Goal: Task Accomplishment & Management: Use online tool/utility

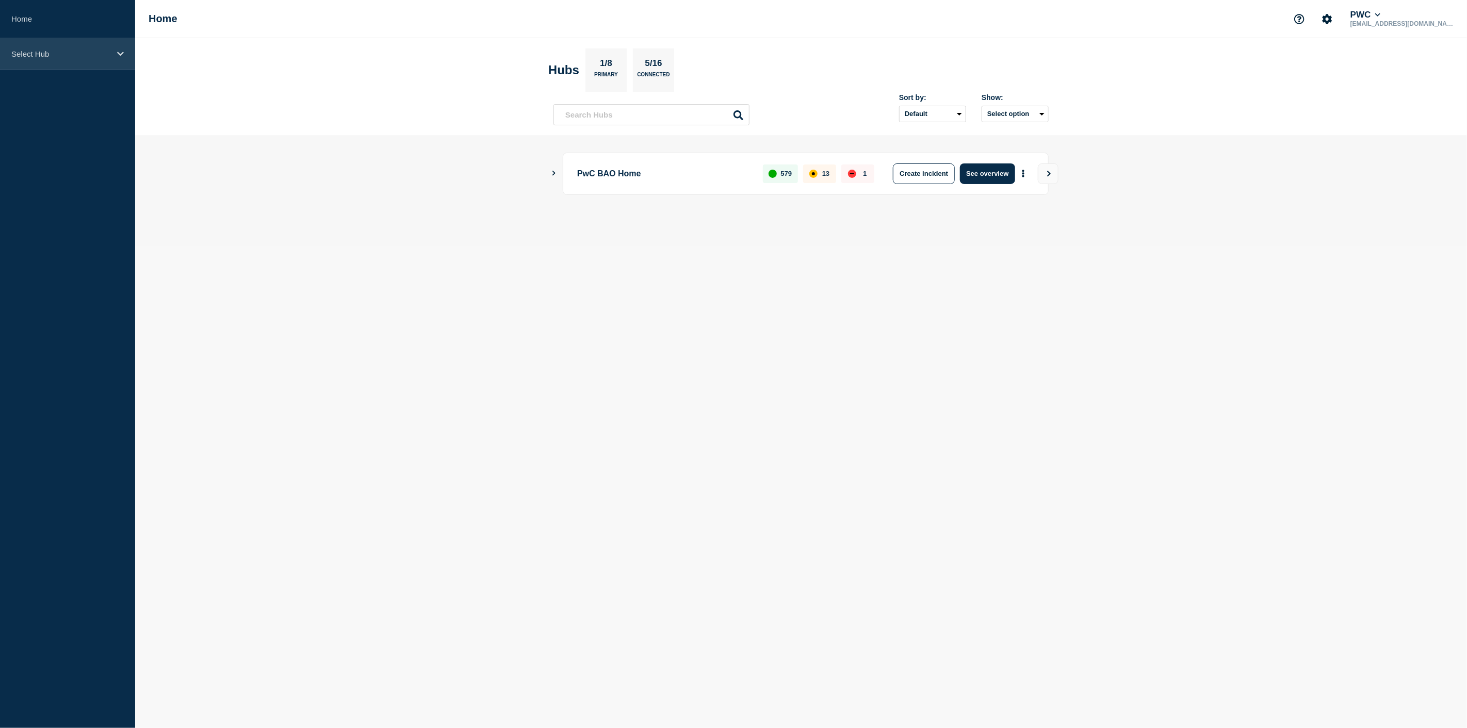
click at [114, 54] on div "Select Hub" at bounding box center [67, 53] width 135 height 31
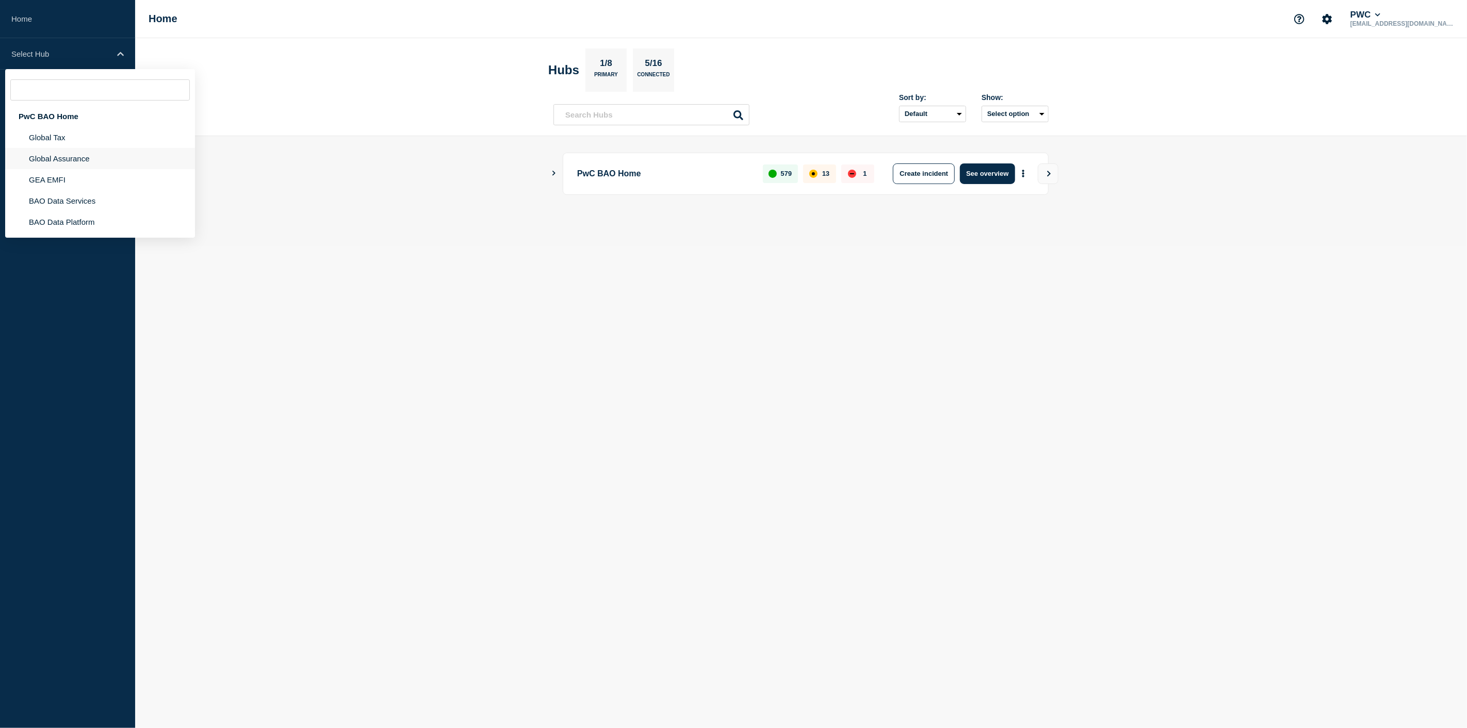
click at [76, 159] on li "Global Assurance" at bounding box center [100, 158] width 190 height 21
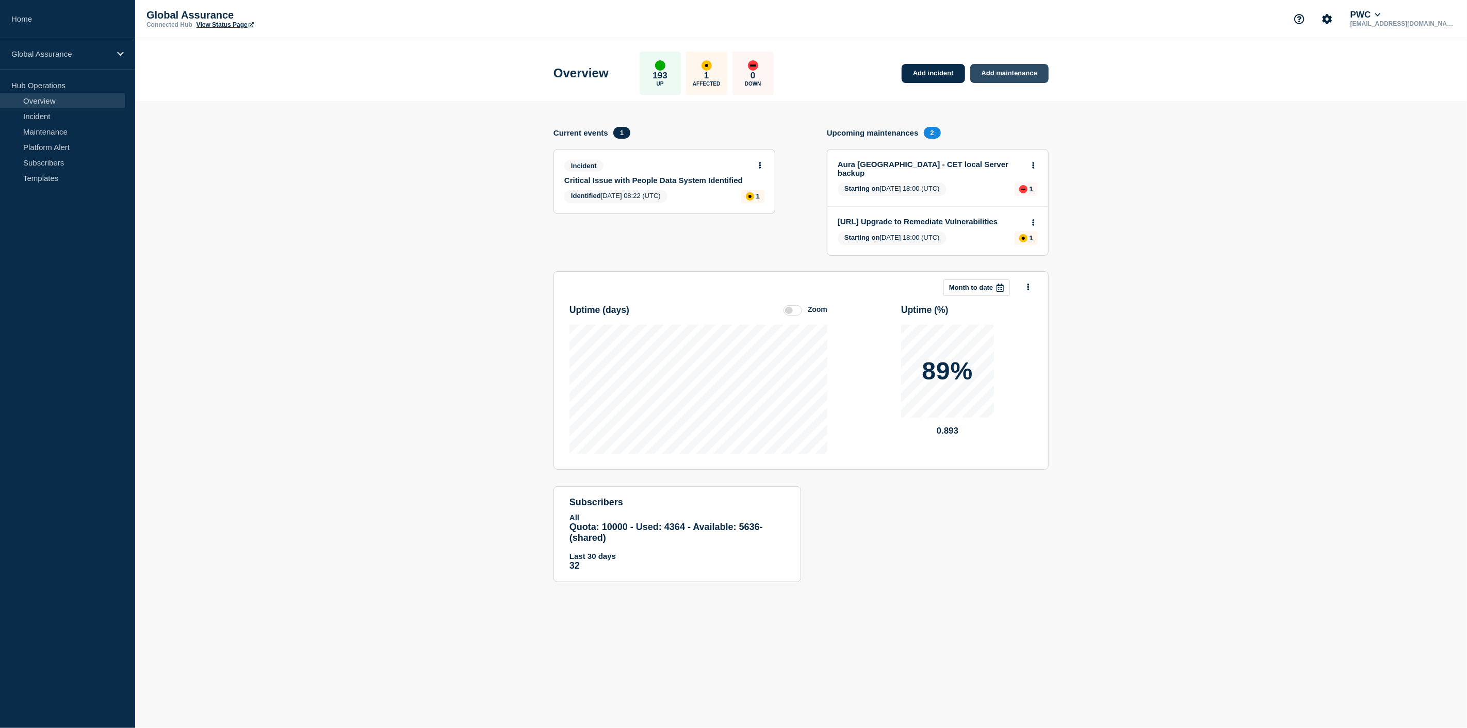
click at [986, 75] on link "Add maintenance" at bounding box center [1009, 73] width 78 height 19
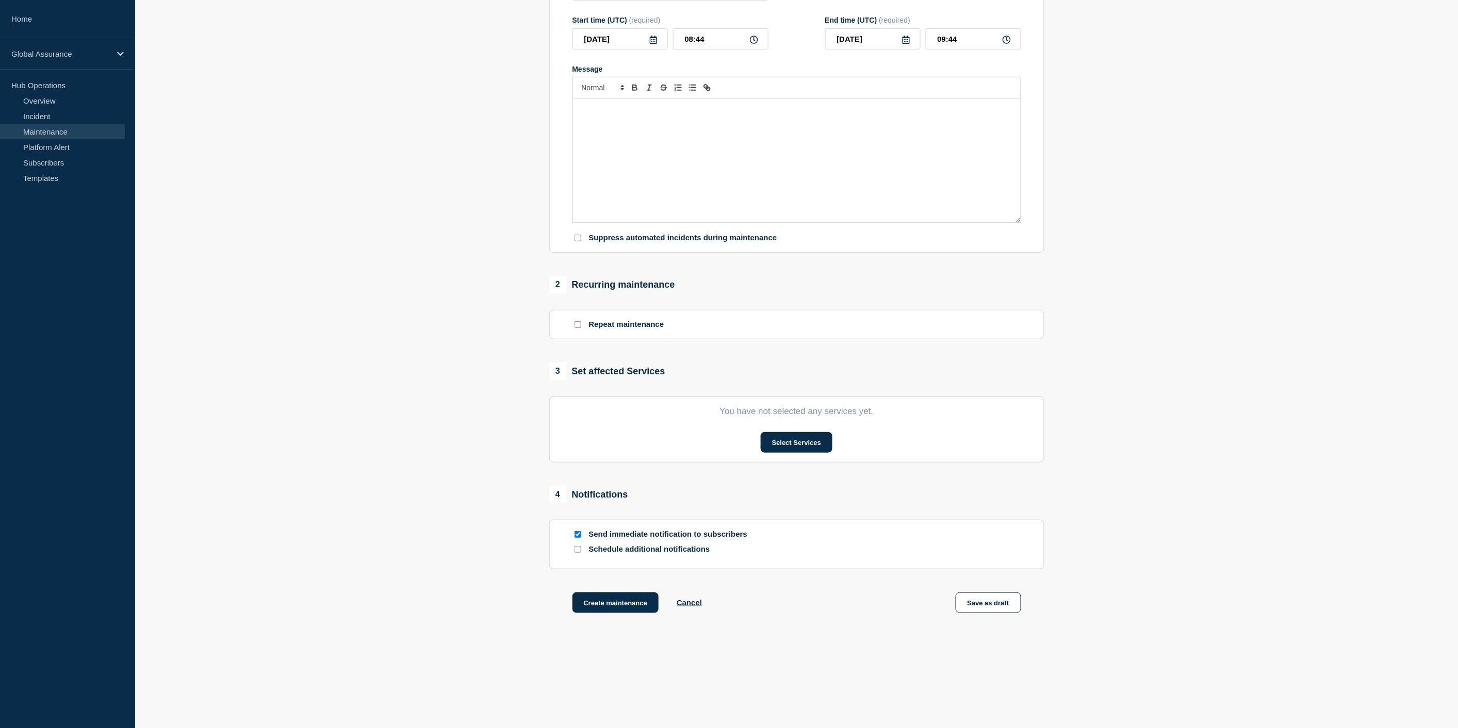
scroll to position [172, 0]
click at [812, 443] on button "Select Services" at bounding box center [797, 439] width 72 height 21
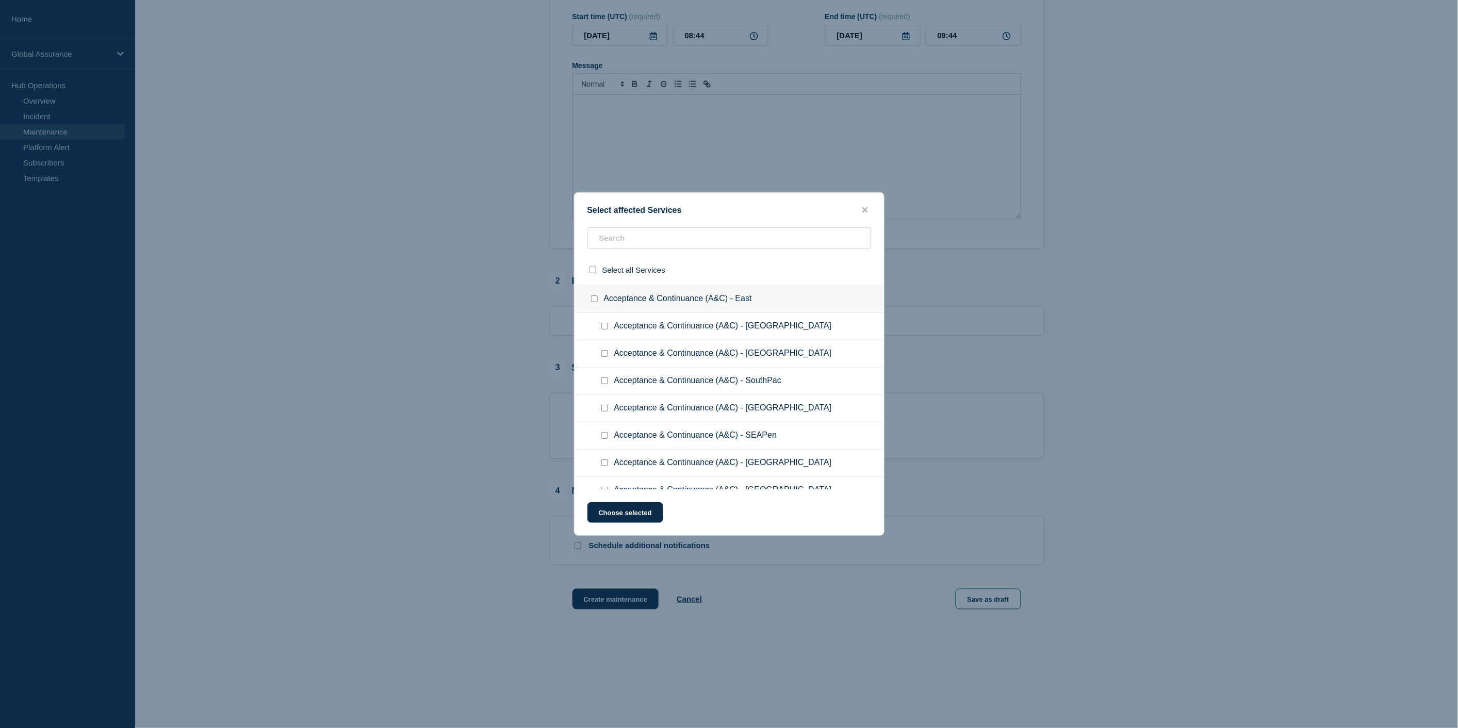
scroll to position [5352, 0]
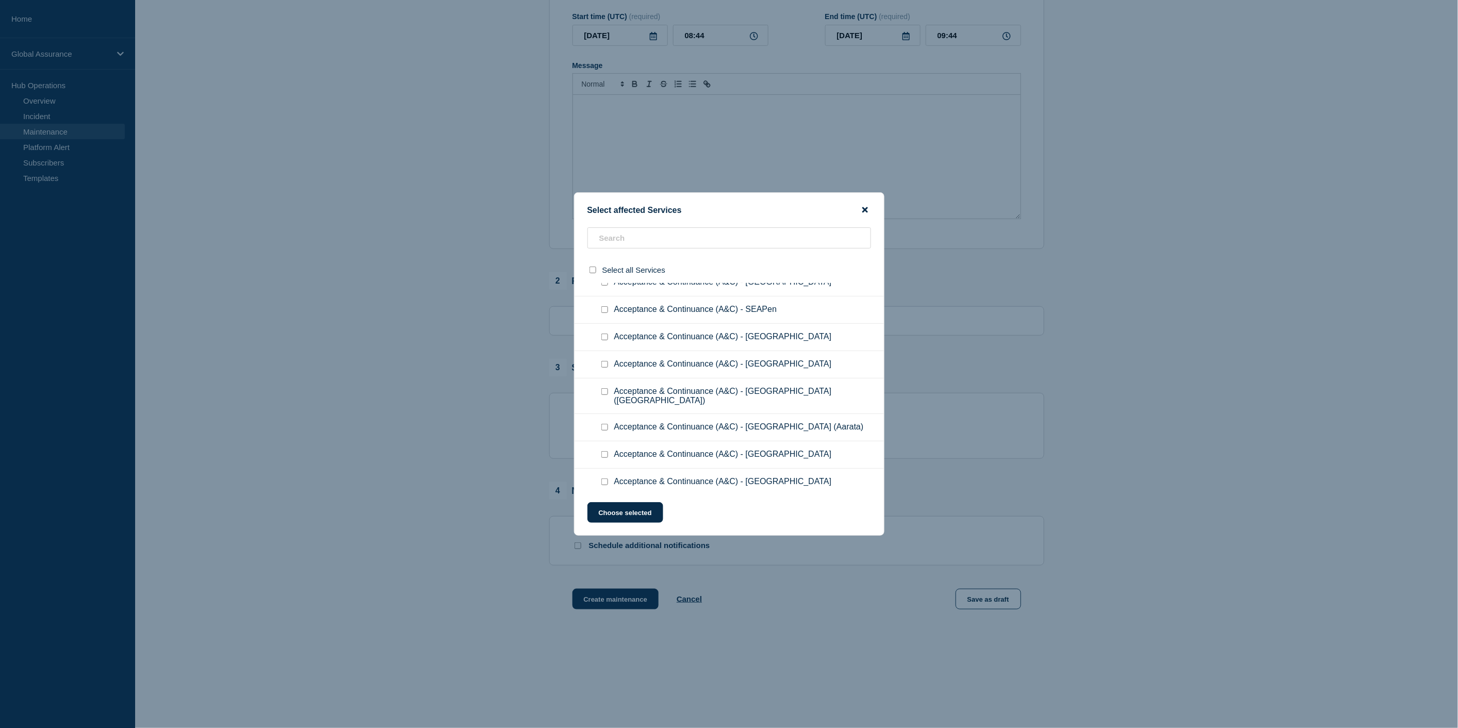
click at [865, 212] on icon "close button" at bounding box center [866, 210] width 6 height 8
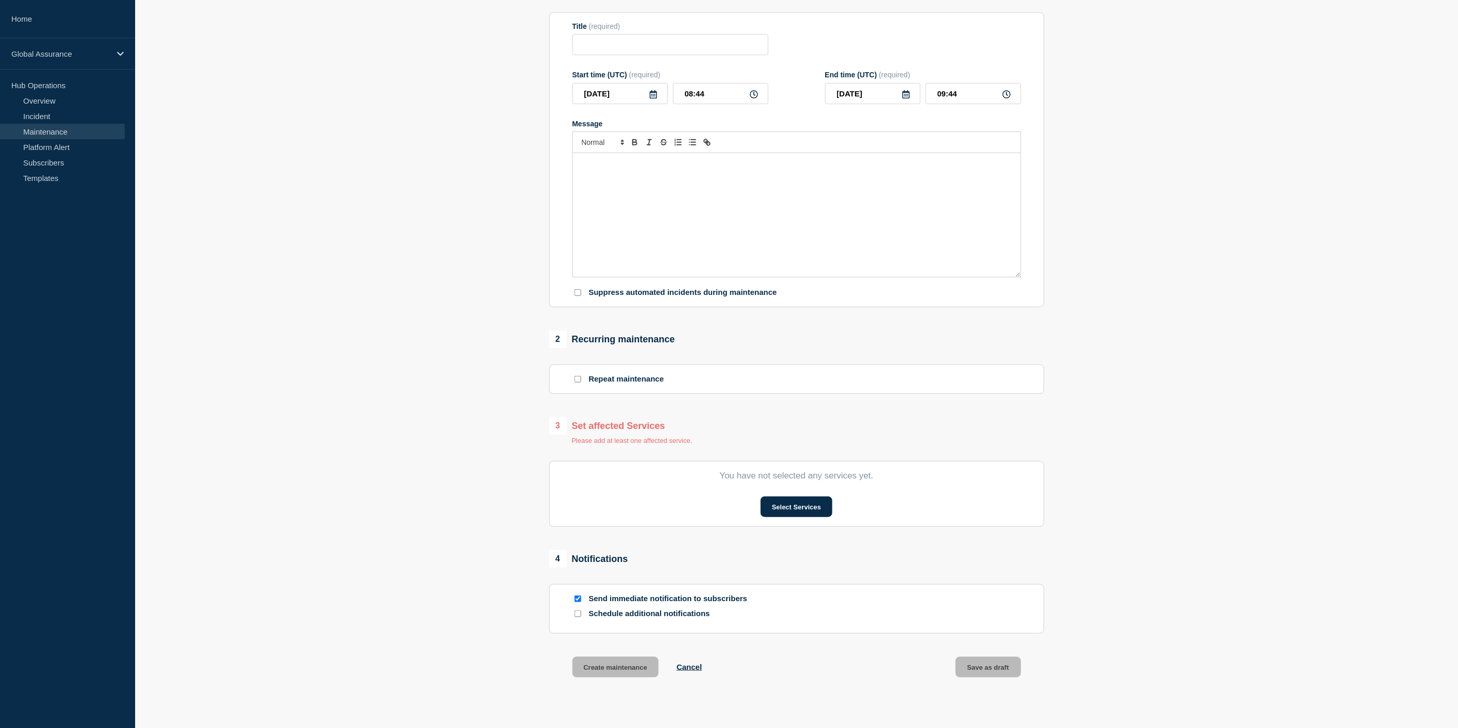
scroll to position [0, 0]
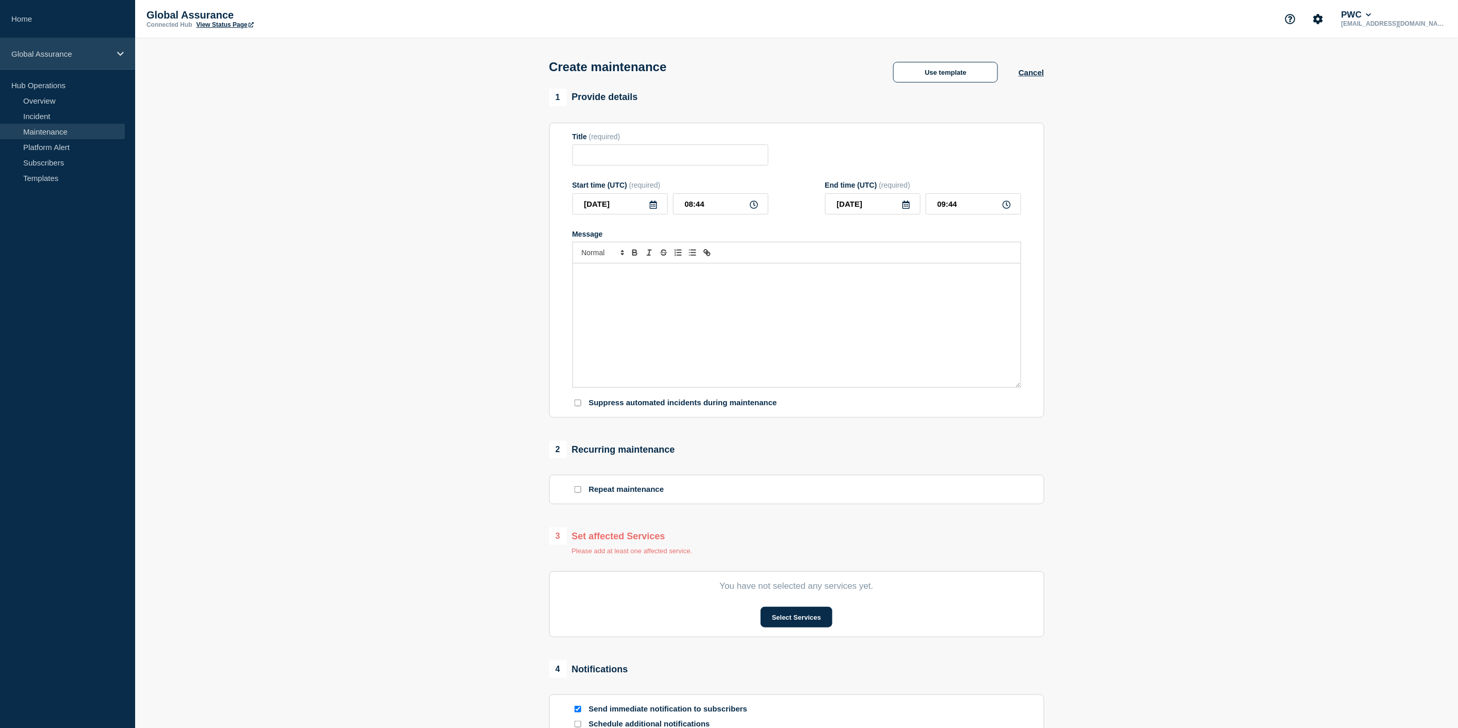
click at [124, 52] on div "Global Assurance" at bounding box center [67, 53] width 135 height 31
drag, startPoint x: 124, startPoint y: 52, endPoint x: 119, endPoint y: 53, distance: 5.2
click at [123, 52] on div "Global Assurance" at bounding box center [67, 53] width 135 height 31
click at [119, 53] on icon at bounding box center [120, 54] width 7 height 8
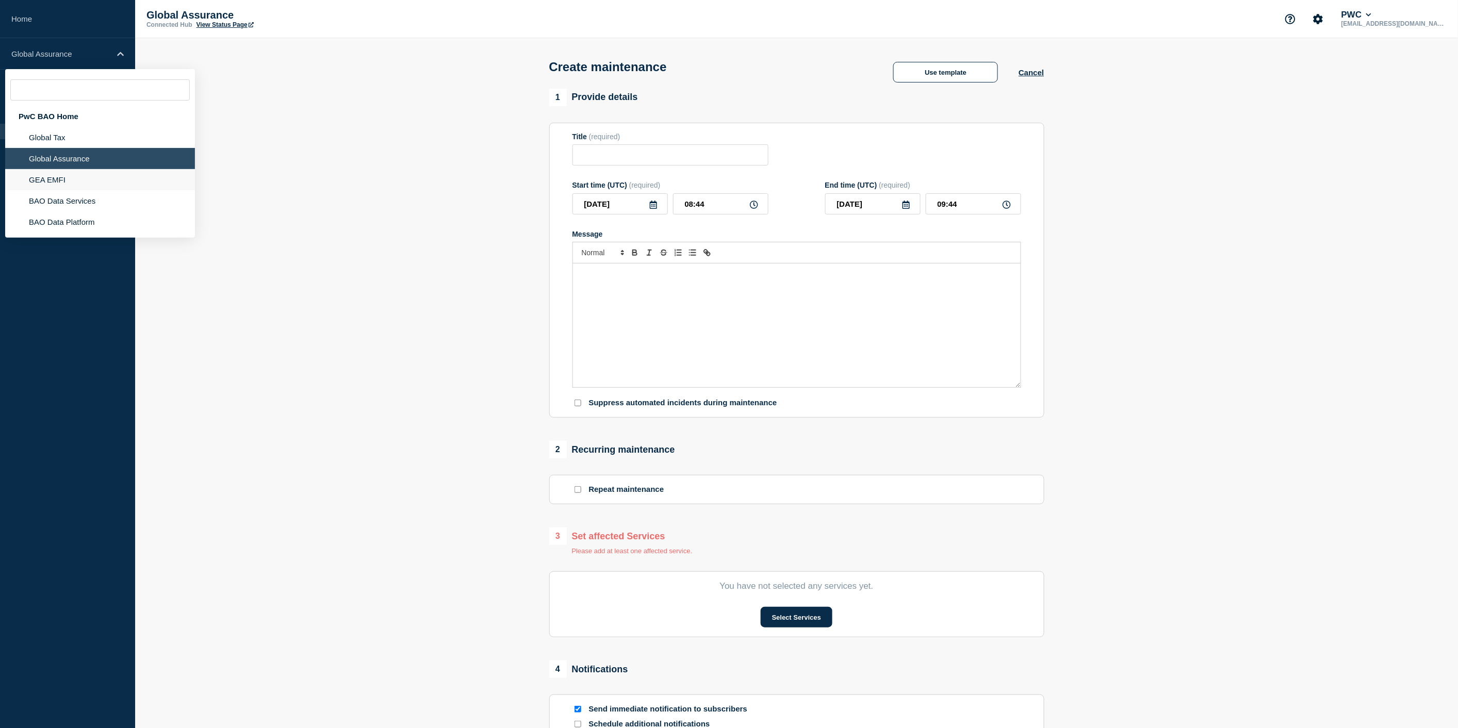
click at [73, 182] on li "GEA EMFI" at bounding box center [100, 179] width 190 height 21
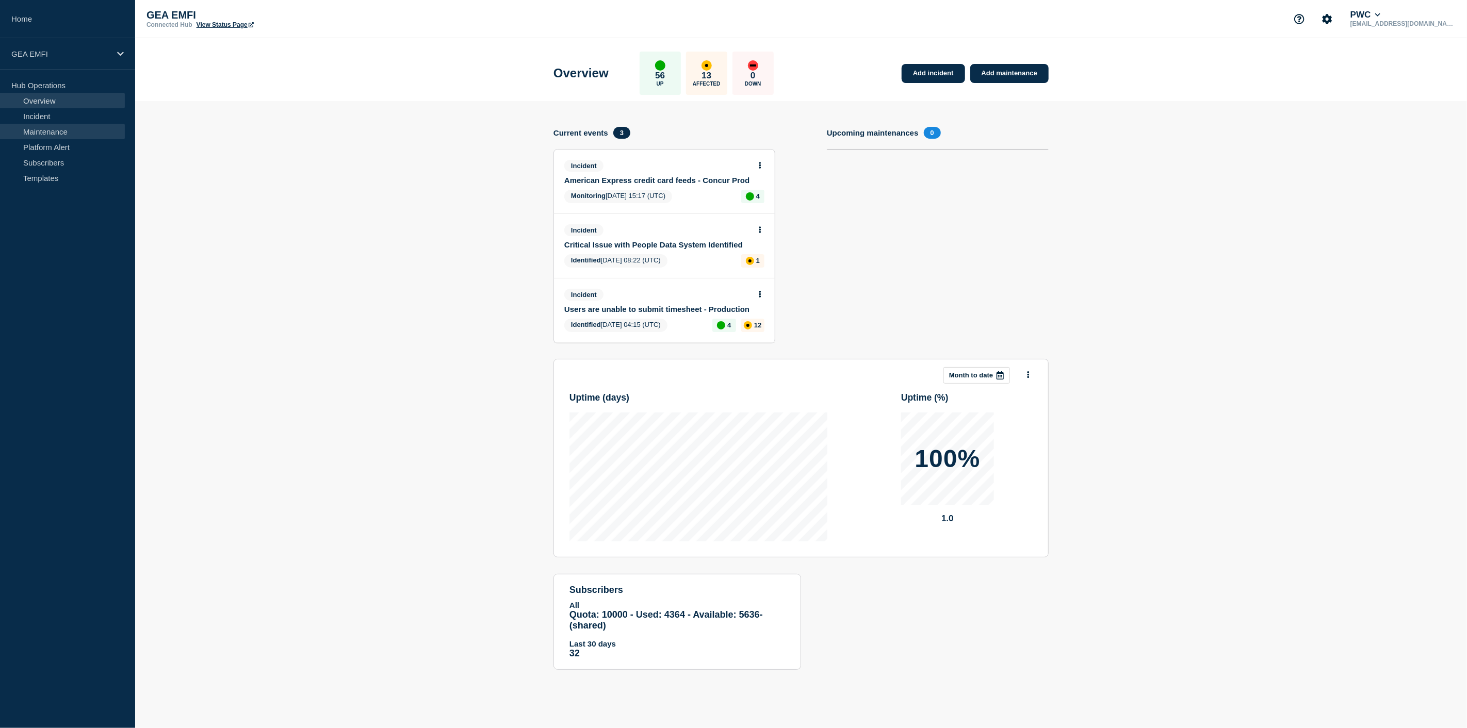
click at [71, 135] on link "Maintenance" at bounding box center [62, 131] width 125 height 15
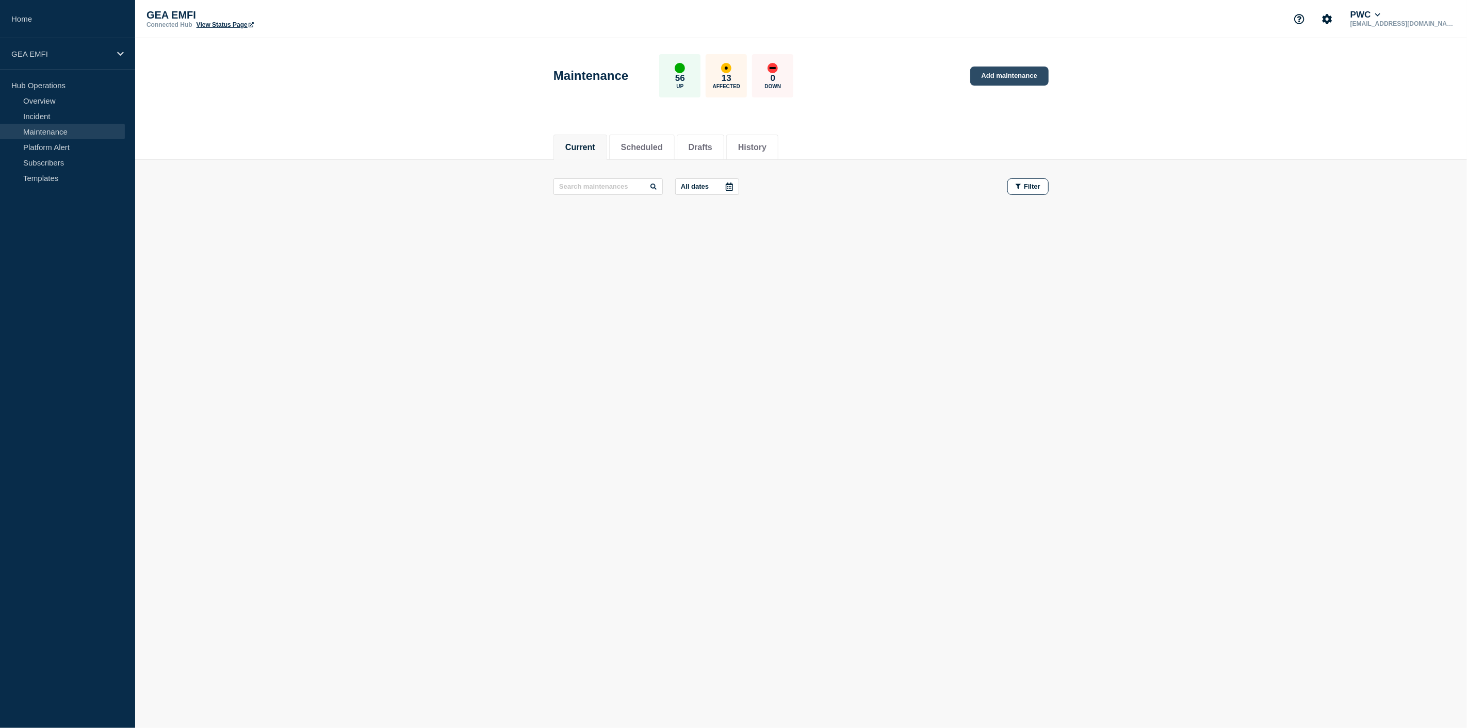
click at [1008, 76] on link "Add maintenance" at bounding box center [1009, 76] width 78 height 19
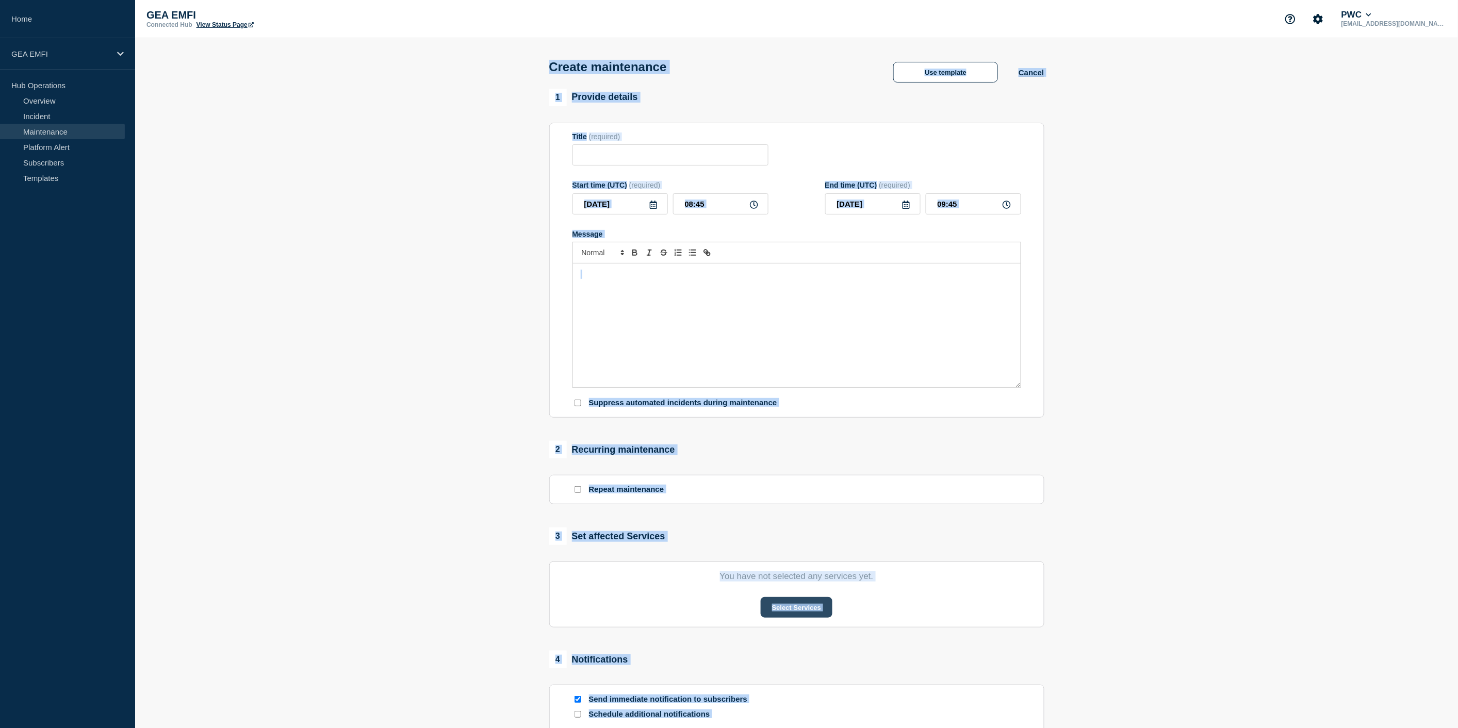
click at [790, 617] on button "Select Services" at bounding box center [797, 607] width 72 height 21
